Goal: Navigation & Orientation: Understand site structure

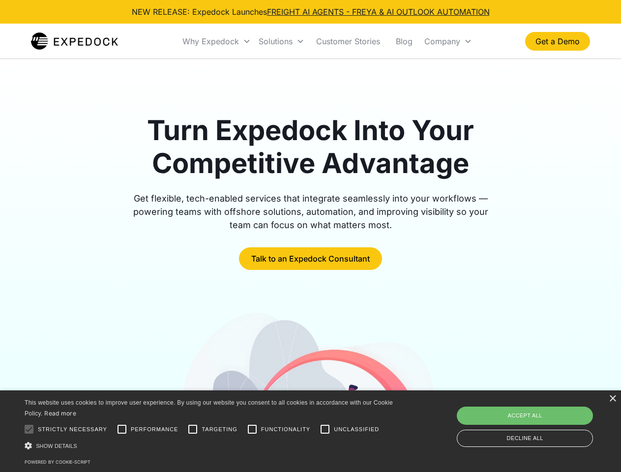
click at [217, 41] on div "Why Expedock" at bounding box center [210, 41] width 57 height 10
click at [281, 41] on div "Solutions" at bounding box center [276, 41] width 34 height 10
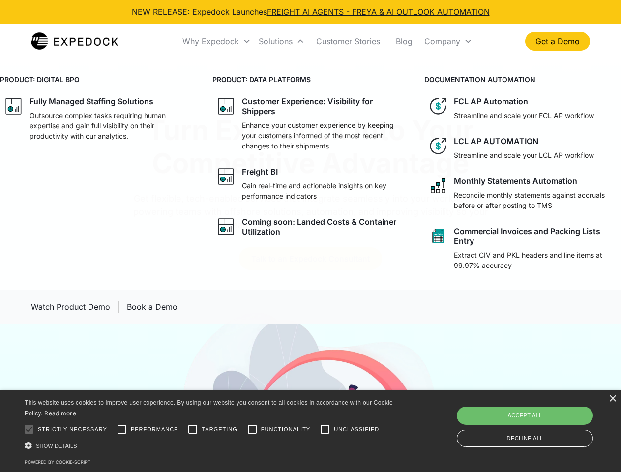
click at [448, 41] on div "Company" at bounding box center [442, 41] width 36 height 10
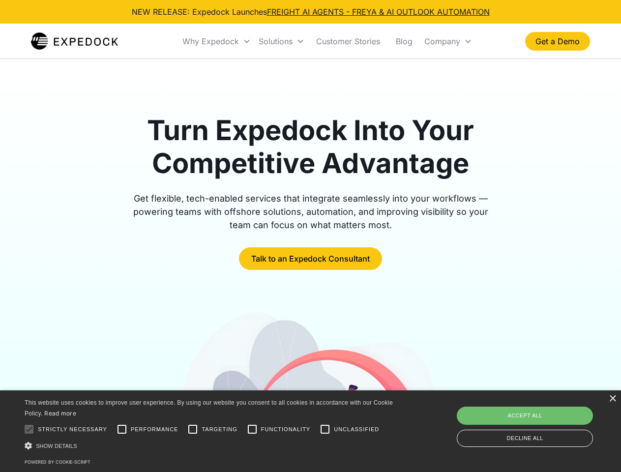
click at [29, 429] on div at bounding box center [29, 429] width 20 height 20
click at [122, 429] on input "Performance" at bounding box center [122, 429] width 20 height 20
checkbox input "true"
click at [193, 429] on input "Targeting" at bounding box center [193, 429] width 20 height 20
checkbox input "true"
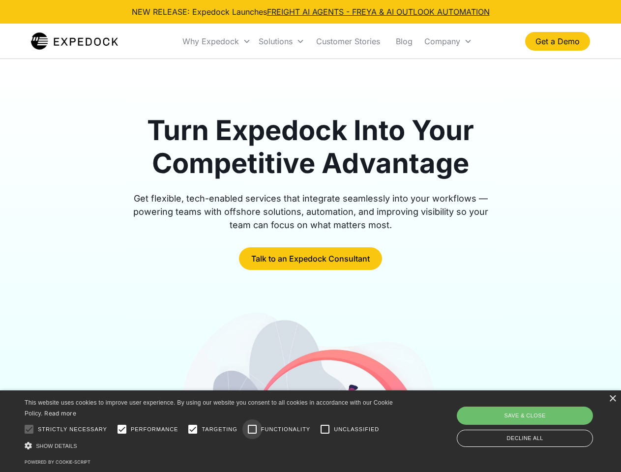
click at [252, 429] on input "Functionality" at bounding box center [252, 429] width 20 height 20
checkbox input "true"
click at [325, 429] on input "Unclassified" at bounding box center [325, 429] width 20 height 20
checkbox input "true"
click at [210, 445] on div "Show details Hide details" at bounding box center [211, 446] width 372 height 10
